Goal: Task Accomplishment & Management: Manage account settings

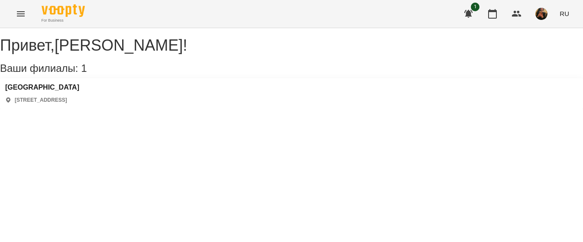
click at [26, 15] on button "Menu" at bounding box center [20, 13] width 21 height 21
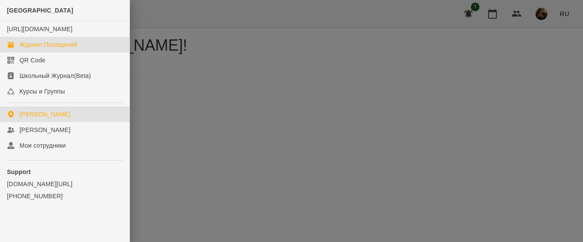
click at [32, 49] on div "Журнал Посещений" at bounding box center [48, 44] width 58 height 9
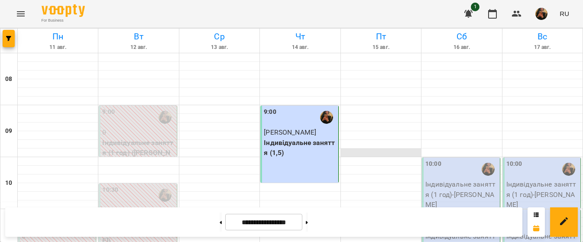
drag, startPoint x: 32, startPoint y: 57, endPoint x: 393, endPoint y: 154, distance: 373.8
click at [393, 154] on div at bounding box center [381, 153] width 80 height 9
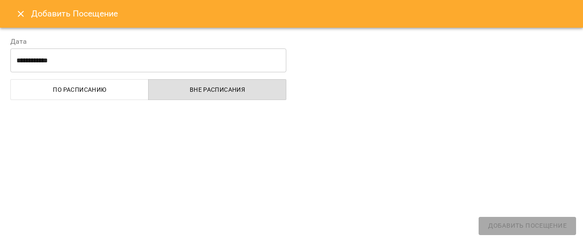
select select "**********"
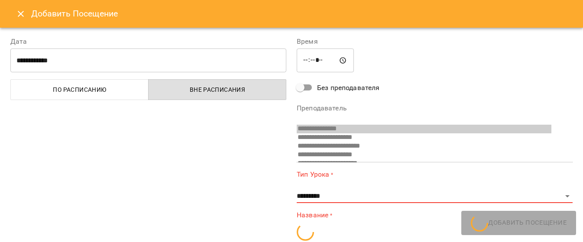
scroll to position [84, 0]
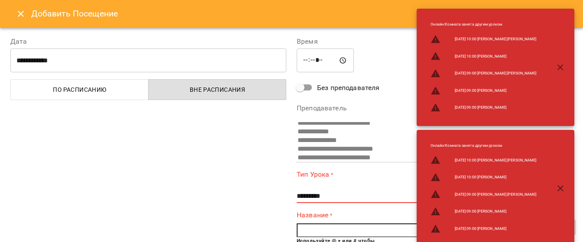
click at [23, 15] on icon "Close" at bounding box center [21, 14] width 10 height 10
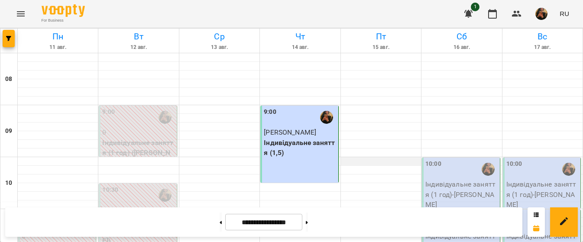
scroll to position [260, 0]
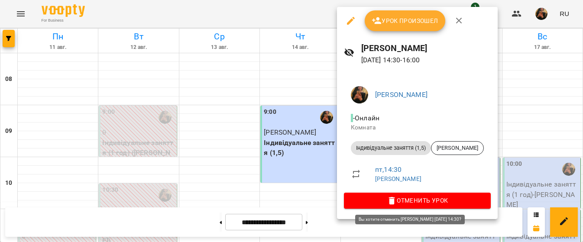
click at [451, 201] on span "Отменить Урок" at bounding box center [417, 200] width 133 height 10
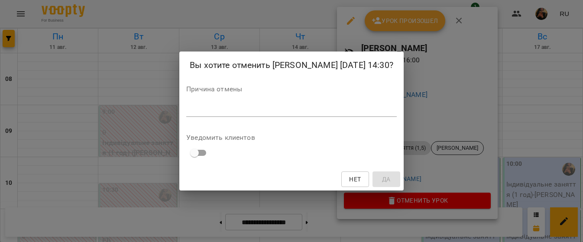
click at [312, 113] on textarea at bounding box center [291, 110] width 210 height 8
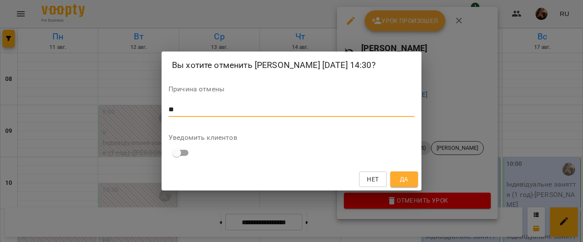
type textarea "**"
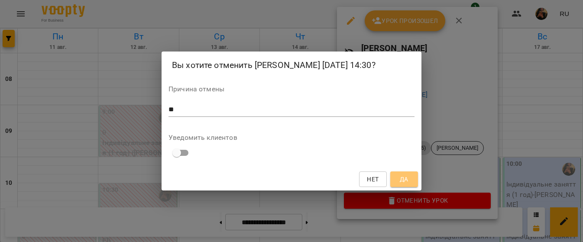
click at [401, 184] on span "Да" at bounding box center [404, 179] width 9 height 10
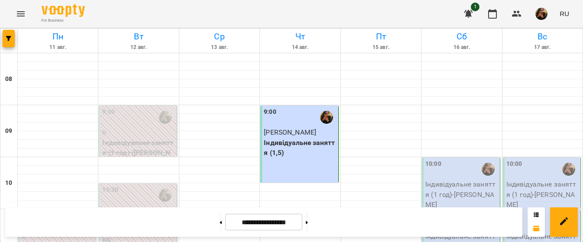
scroll to position [476, 0]
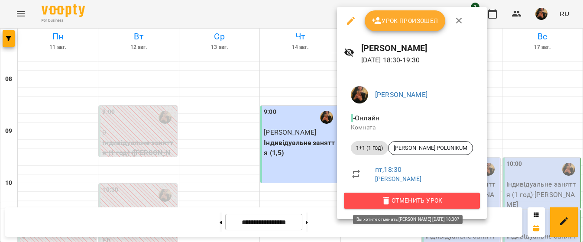
click at [421, 203] on span "Отменить Урок" at bounding box center [412, 200] width 122 height 10
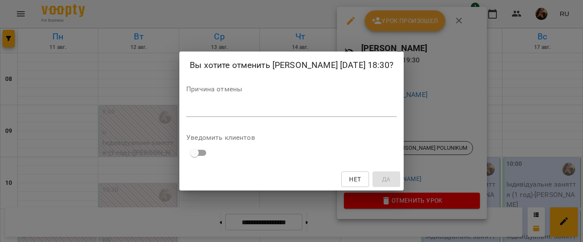
click at [361, 114] on textarea at bounding box center [291, 110] width 210 height 8
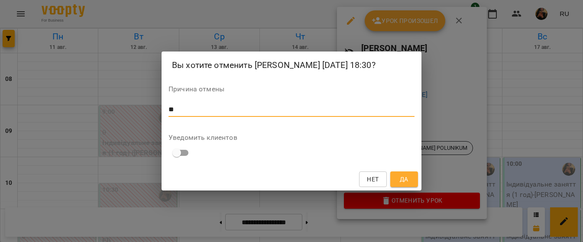
type textarea "**"
click at [408, 184] on span "Да" at bounding box center [404, 179] width 9 height 10
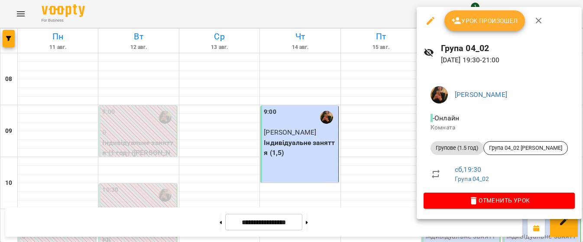
click at [506, 25] on span "Урок произошел" at bounding box center [484, 21] width 67 height 10
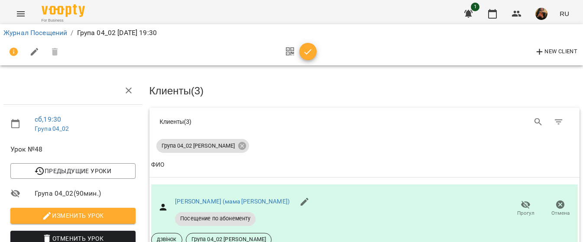
click at [21, 16] on icon "Menu" at bounding box center [21, 13] width 8 height 5
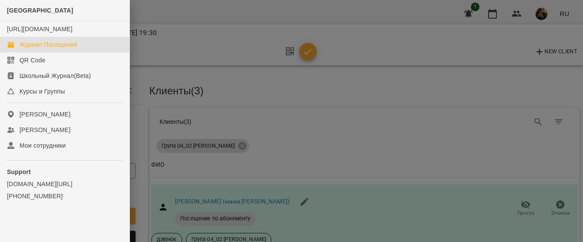
click at [53, 49] on div "Журнал Посещений" at bounding box center [48, 44] width 58 height 9
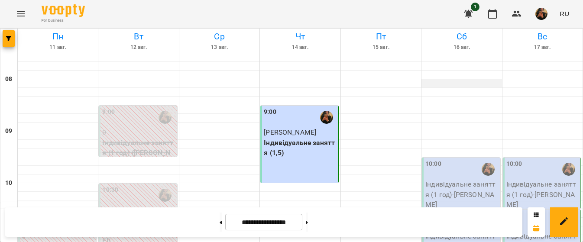
scroll to position [130, 0]
click at [452, 179] on p "Індивідуальне заняття (1 год) - [PERSON_NAME]" at bounding box center [461, 194] width 72 height 31
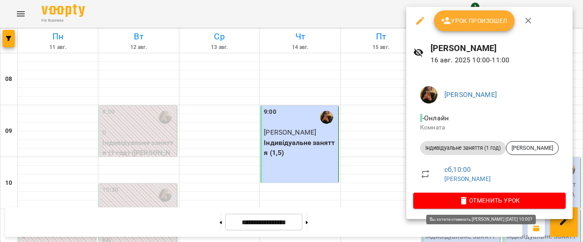
click at [488, 197] on span "Отменить Урок" at bounding box center [489, 200] width 139 height 10
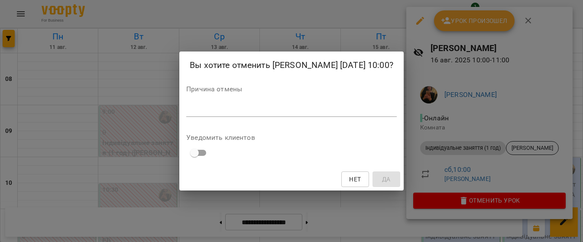
click at [197, 110] on div "*" at bounding box center [291, 110] width 210 height 14
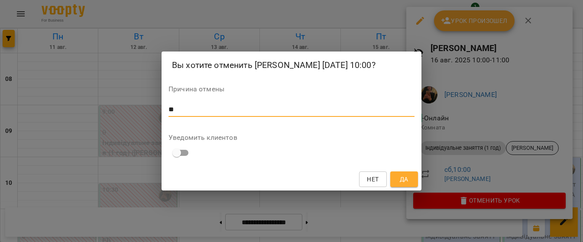
type textarea "**"
click at [402, 182] on span "Да" at bounding box center [404, 179] width 9 height 10
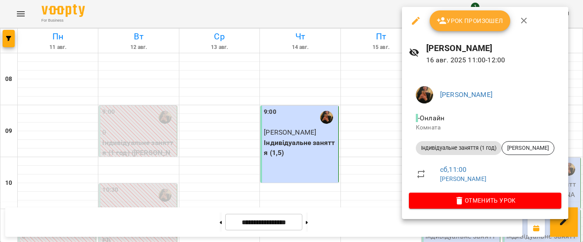
click at [497, 25] on span "Урок произошел" at bounding box center [470, 21] width 67 height 10
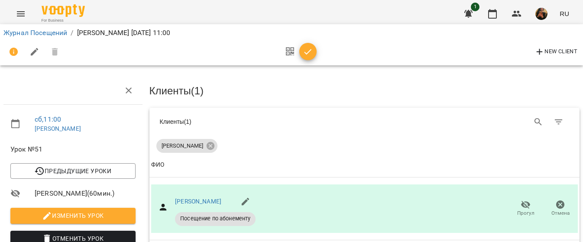
click at [21, 15] on icon "Menu" at bounding box center [21, 14] width 10 height 10
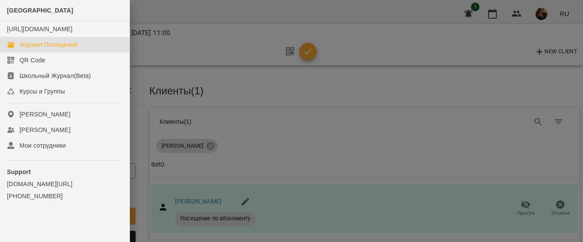
click at [30, 49] on link "Журнал Посещений" at bounding box center [64, 45] width 129 height 16
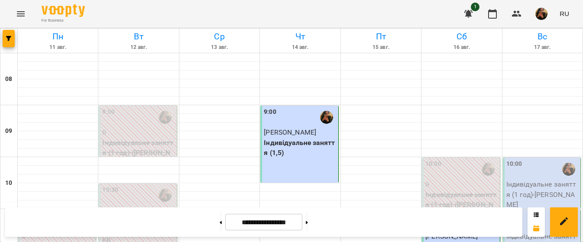
scroll to position [173, 0]
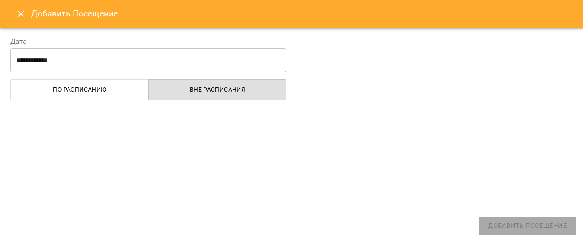
select select "**********"
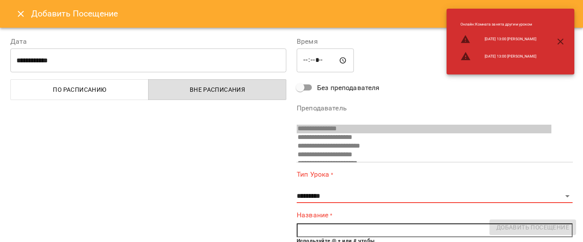
scroll to position [84, 0]
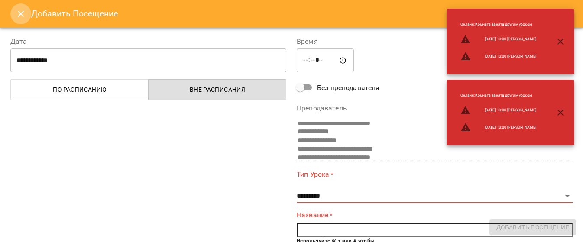
click at [22, 14] on icon "Close" at bounding box center [21, 14] width 10 height 10
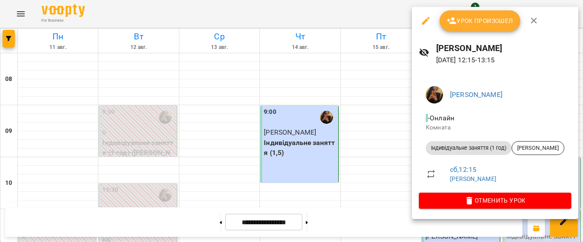
click at [472, 22] on span "Урок произошел" at bounding box center [479, 21] width 67 height 10
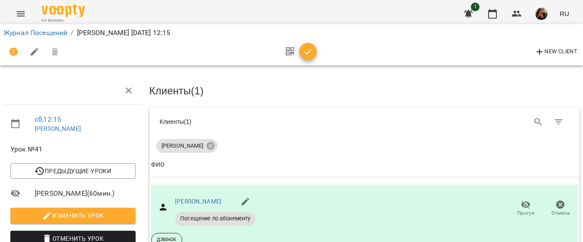
click at [21, 16] on icon "Menu" at bounding box center [21, 13] width 8 height 5
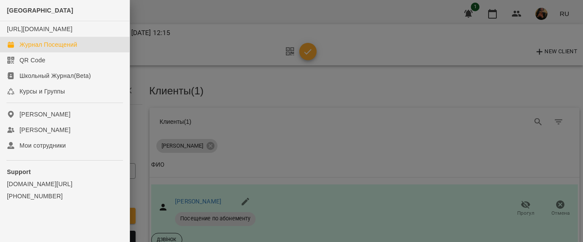
click at [34, 49] on div "Журнал Посещений" at bounding box center [48, 44] width 58 height 9
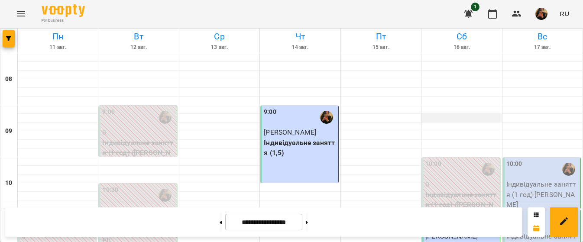
scroll to position [67, 0]
click at [524, 179] on p "Індивідуальне заняття (1 год) - [PERSON_NAME]" at bounding box center [542, 194] width 72 height 31
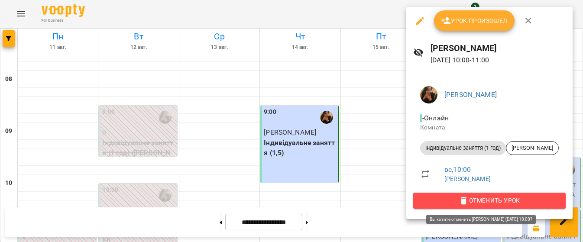
click at [472, 198] on span "Отменить Урок" at bounding box center [489, 200] width 139 height 10
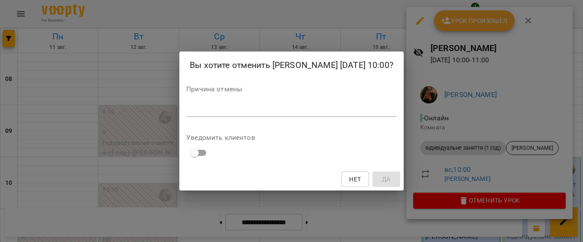
click at [287, 114] on textarea at bounding box center [291, 110] width 210 height 8
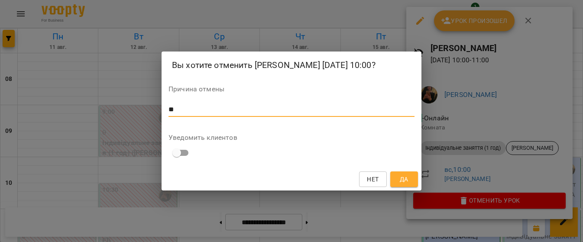
type textarea "**"
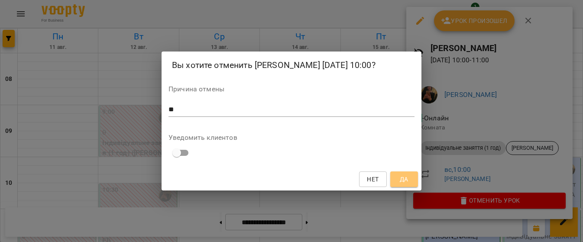
click at [400, 184] on span "Да" at bounding box center [404, 179] width 9 height 10
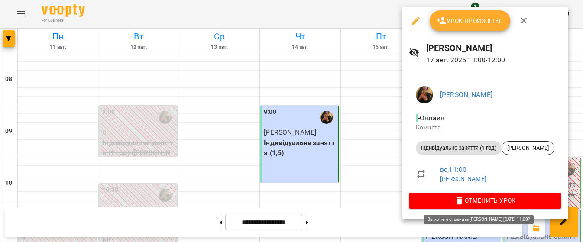
click at [492, 198] on span "Отменить Урок" at bounding box center [485, 200] width 139 height 10
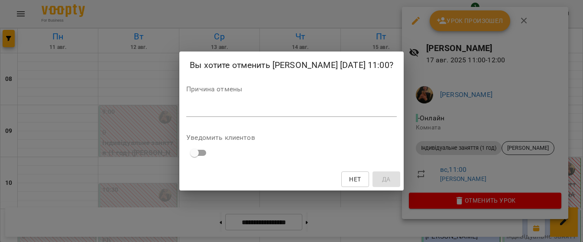
click at [201, 114] on textarea at bounding box center [291, 110] width 210 height 8
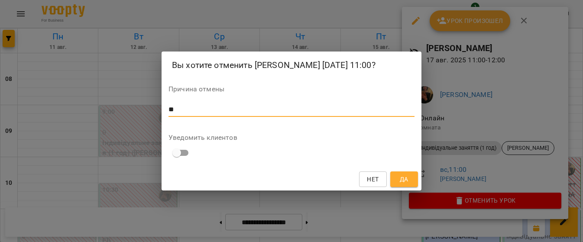
type textarea "**"
click at [411, 184] on span "Да" at bounding box center [404, 179] width 14 height 10
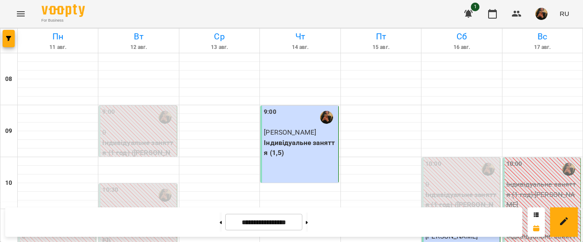
scroll to position [283, 0]
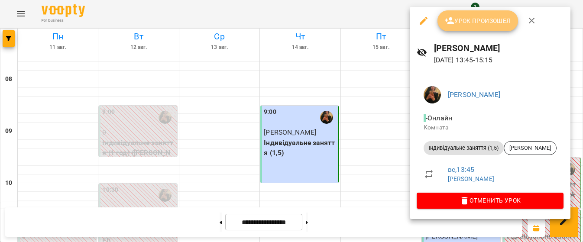
click at [498, 20] on span "Урок произошел" at bounding box center [477, 21] width 67 height 10
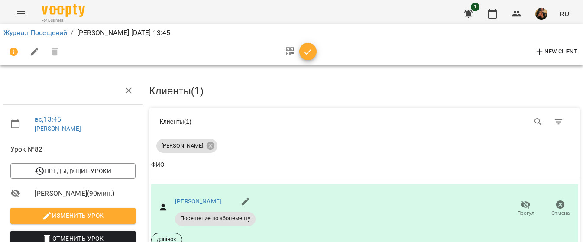
click at [21, 12] on icon "Menu" at bounding box center [21, 13] width 8 height 5
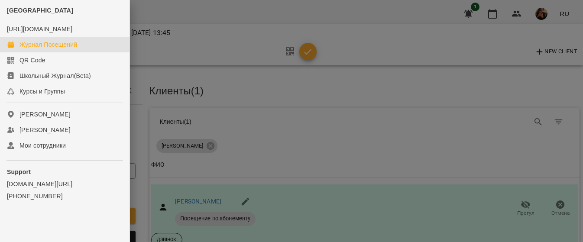
click at [38, 49] on div "Журнал Посещений" at bounding box center [48, 44] width 58 height 9
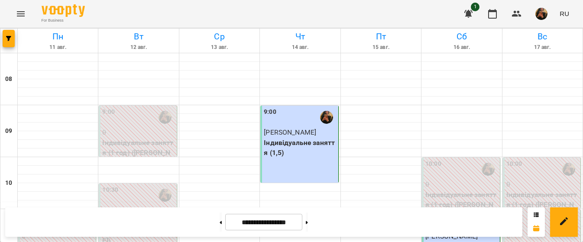
scroll to position [346, 0]
click at [308, 224] on icon at bounding box center [307, 222] width 2 height 3
type input "**********"
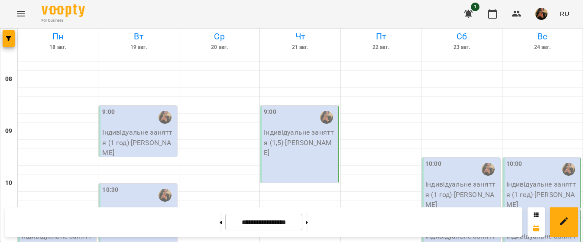
scroll to position [606, 0]
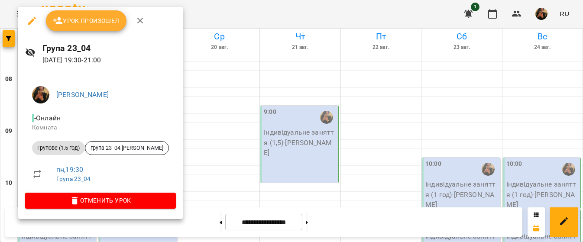
click at [70, 19] on span "Урок произошел" at bounding box center [86, 21] width 67 height 10
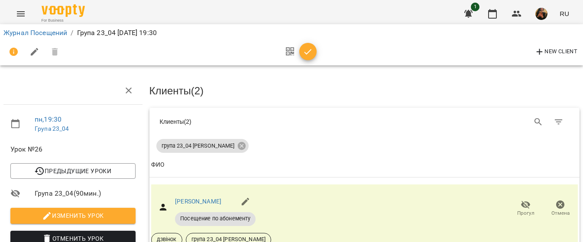
click at [219, 93] on div "Клиенты ( 2 )" at bounding box center [365, 89] width 434 height 28
click at [23, 19] on button "Menu" at bounding box center [20, 13] width 21 height 21
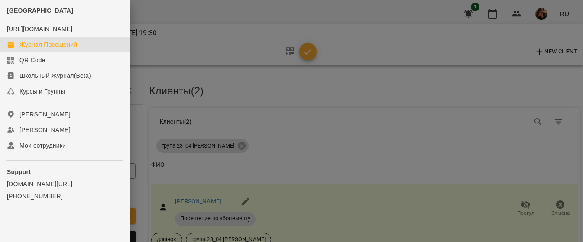
click at [51, 49] on div "Журнал Посещений" at bounding box center [48, 44] width 58 height 9
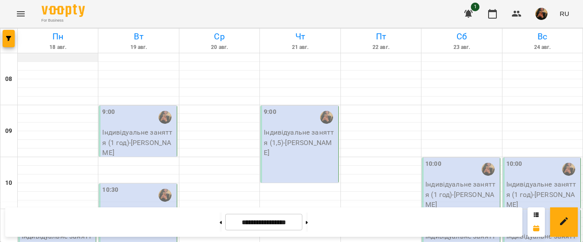
scroll to position [43, 0]
click at [45, 211] on div "11:00" at bounding box center [58, 221] width 72 height 20
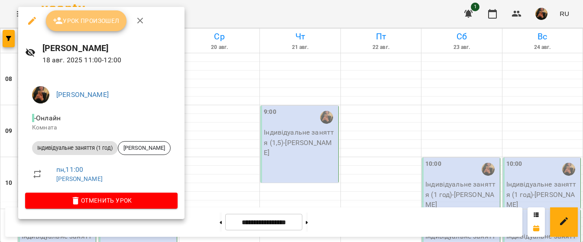
click at [68, 22] on span "Урок произошел" at bounding box center [86, 21] width 67 height 10
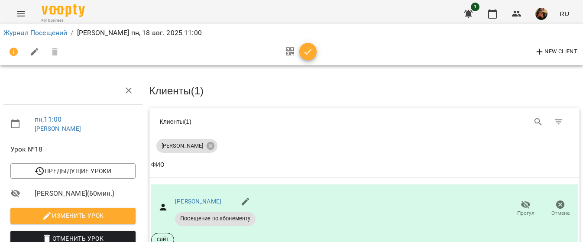
click at [16, 13] on icon "Menu" at bounding box center [21, 14] width 10 height 10
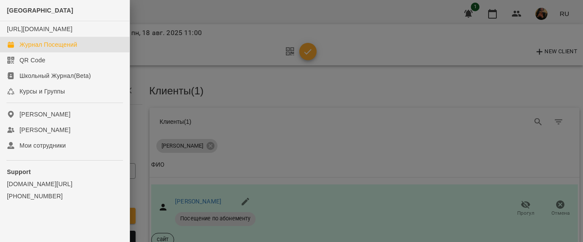
click at [30, 49] on div "Журнал Посещений" at bounding box center [48, 44] width 58 height 9
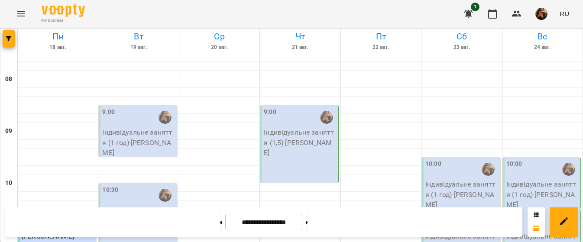
scroll to position [520, 0]
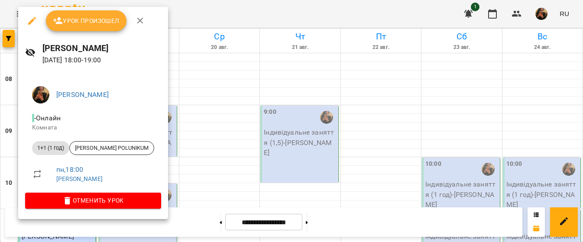
click at [255, 68] on div at bounding box center [291, 121] width 583 height 242
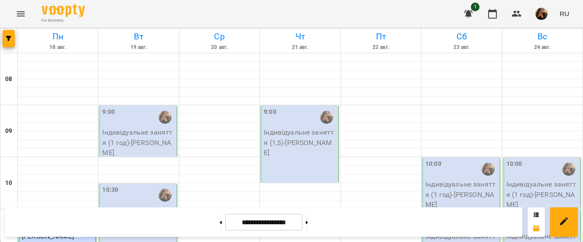
scroll to position [67, 0]
